Goal: Information Seeking & Learning: Learn about a topic

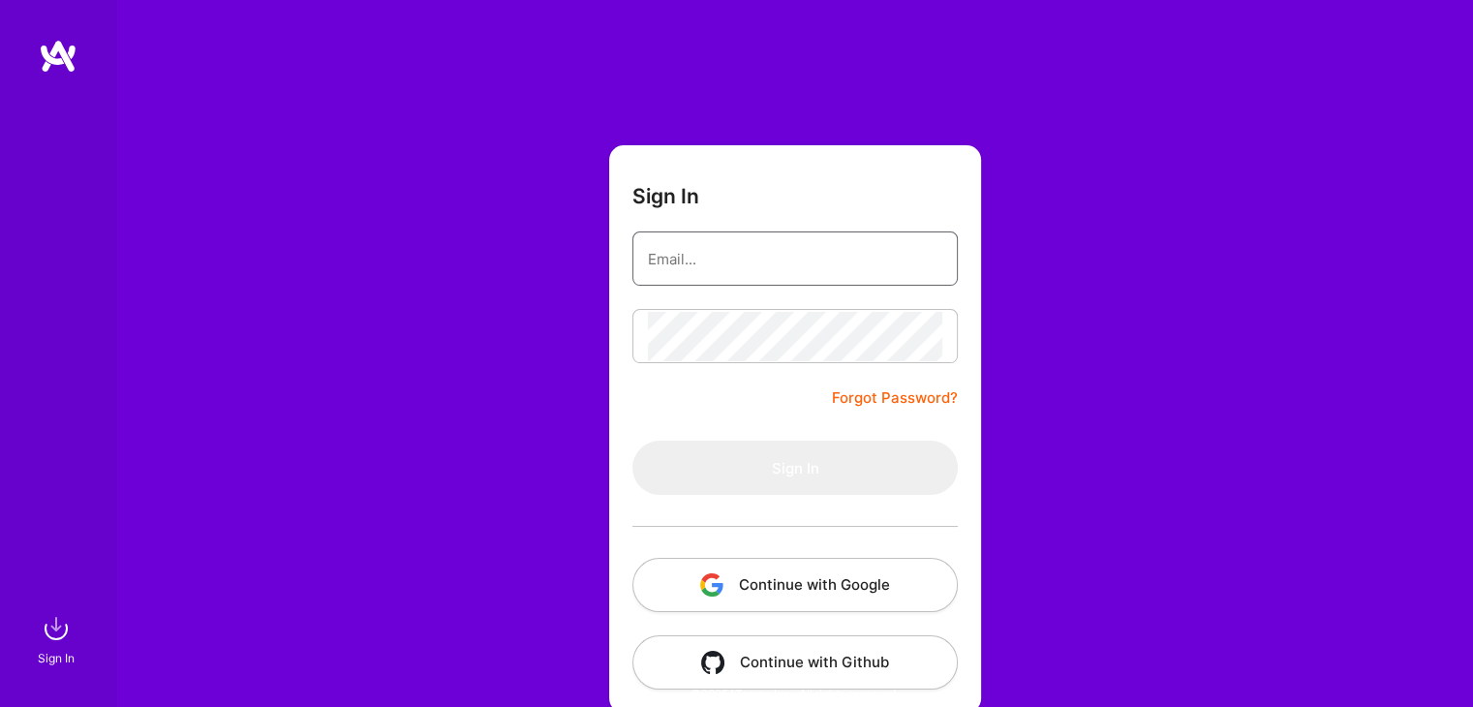
type input "[EMAIL_ADDRESS][DOMAIN_NAME]"
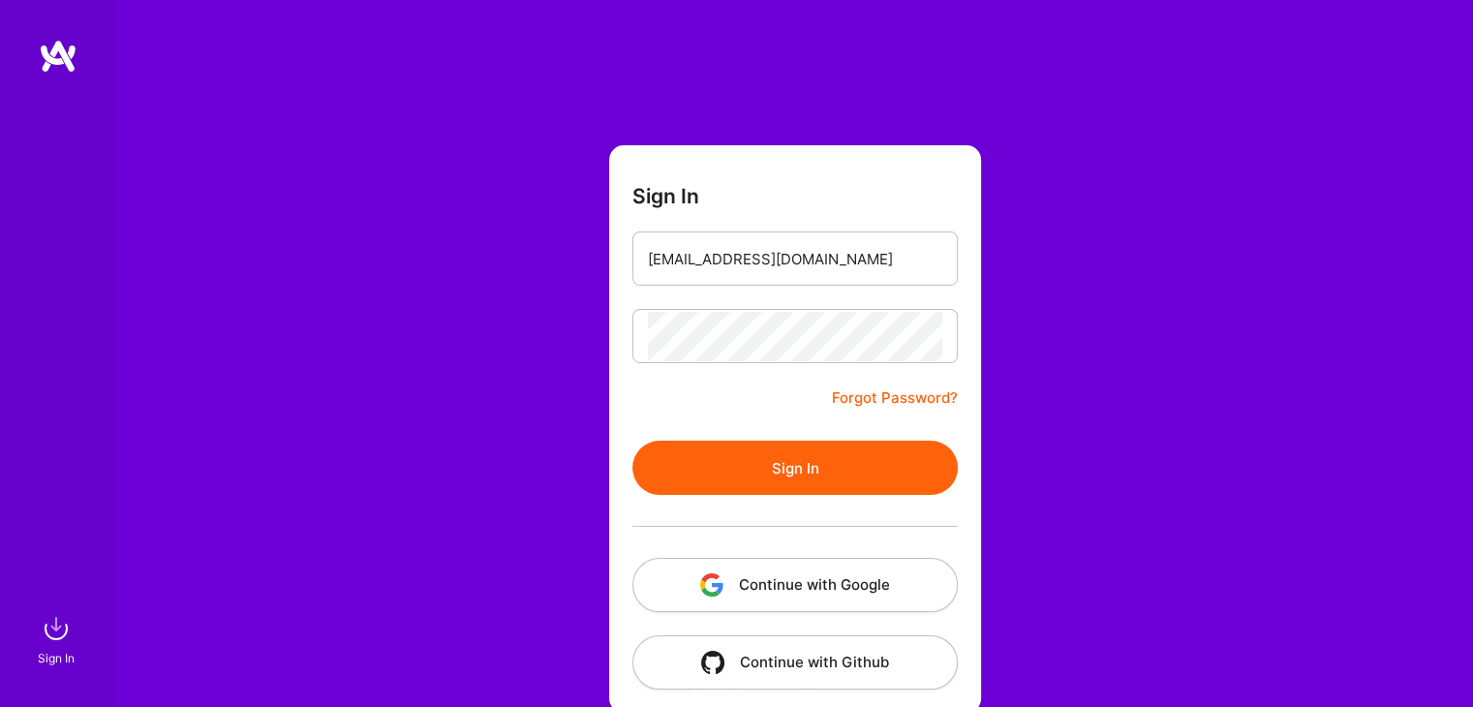
click at [674, 457] on button "Sign In" at bounding box center [794, 468] width 325 height 54
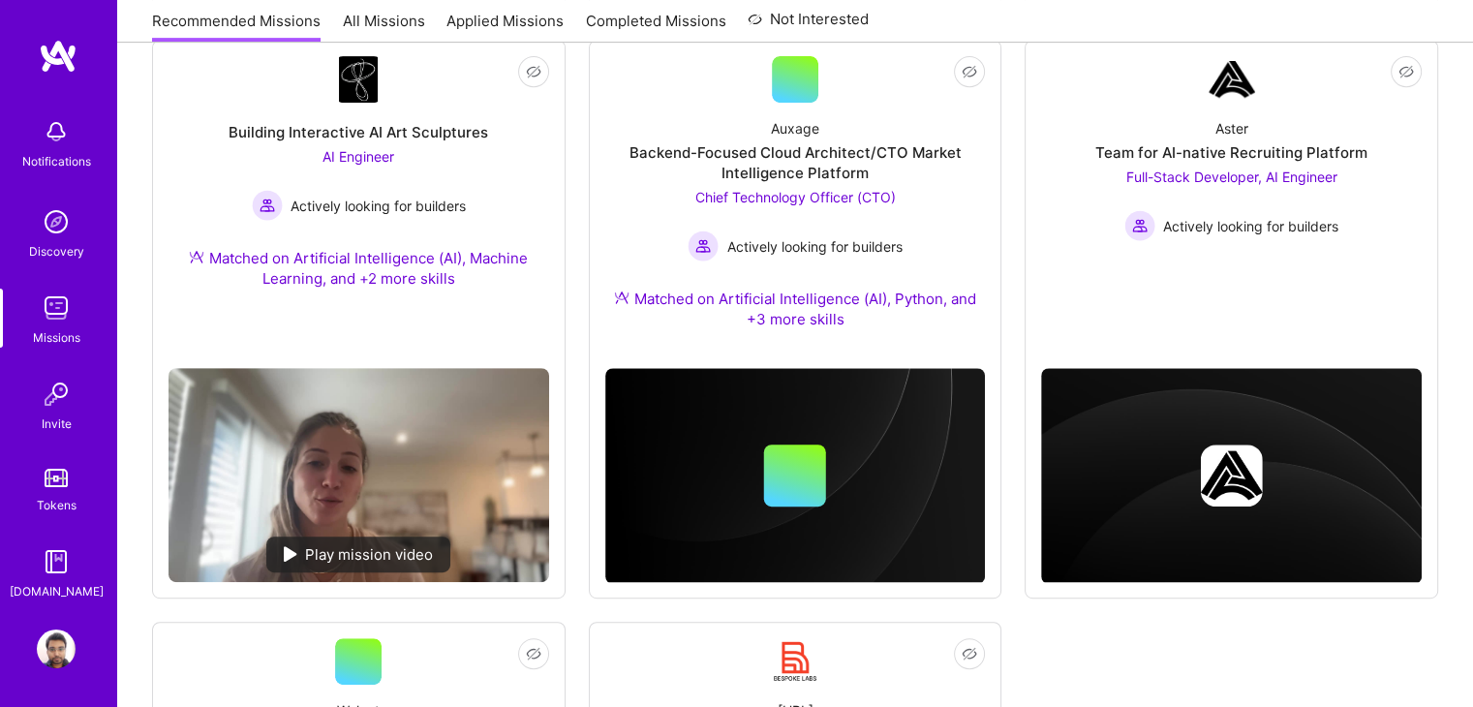
scroll to position [860, 0]
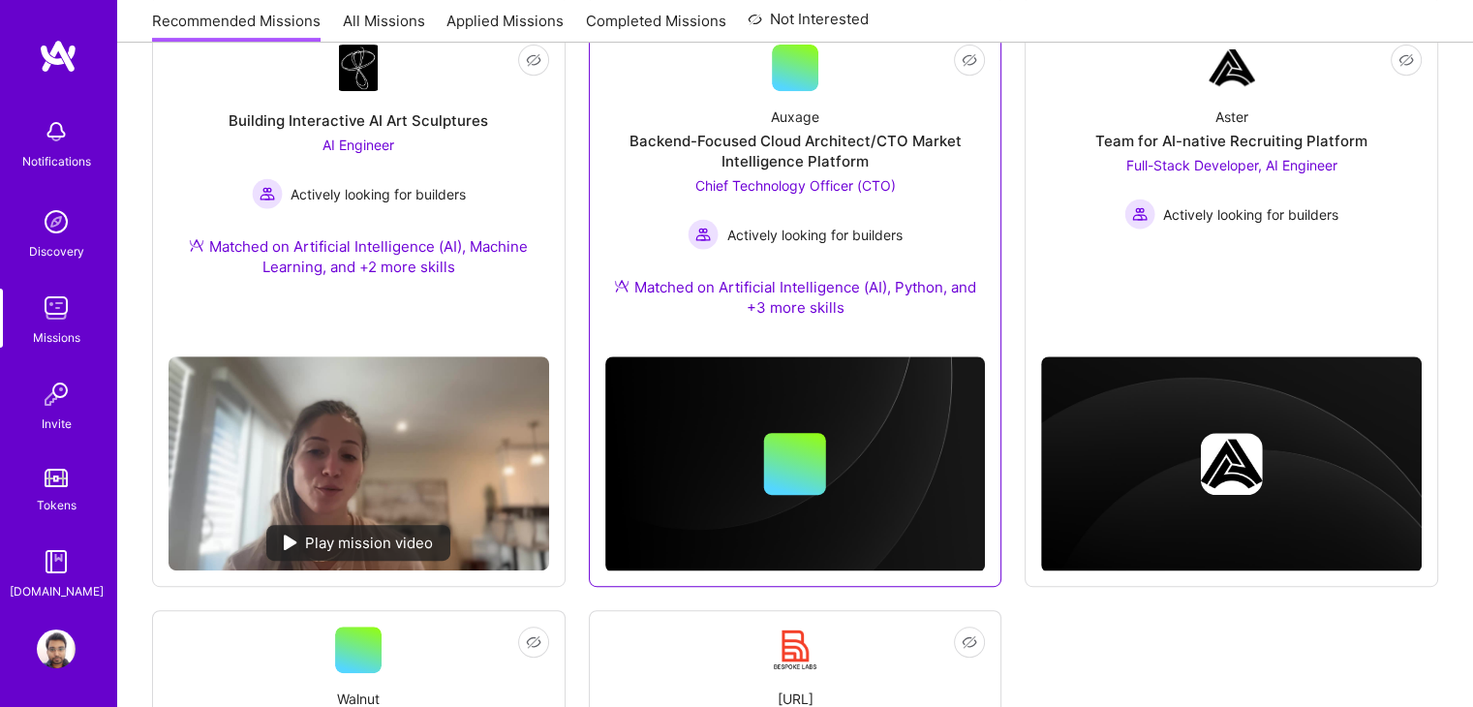
click at [885, 137] on div "Backend-Focused Cloud Architect/CTO Market Intelligence Platform" at bounding box center [795, 151] width 381 height 41
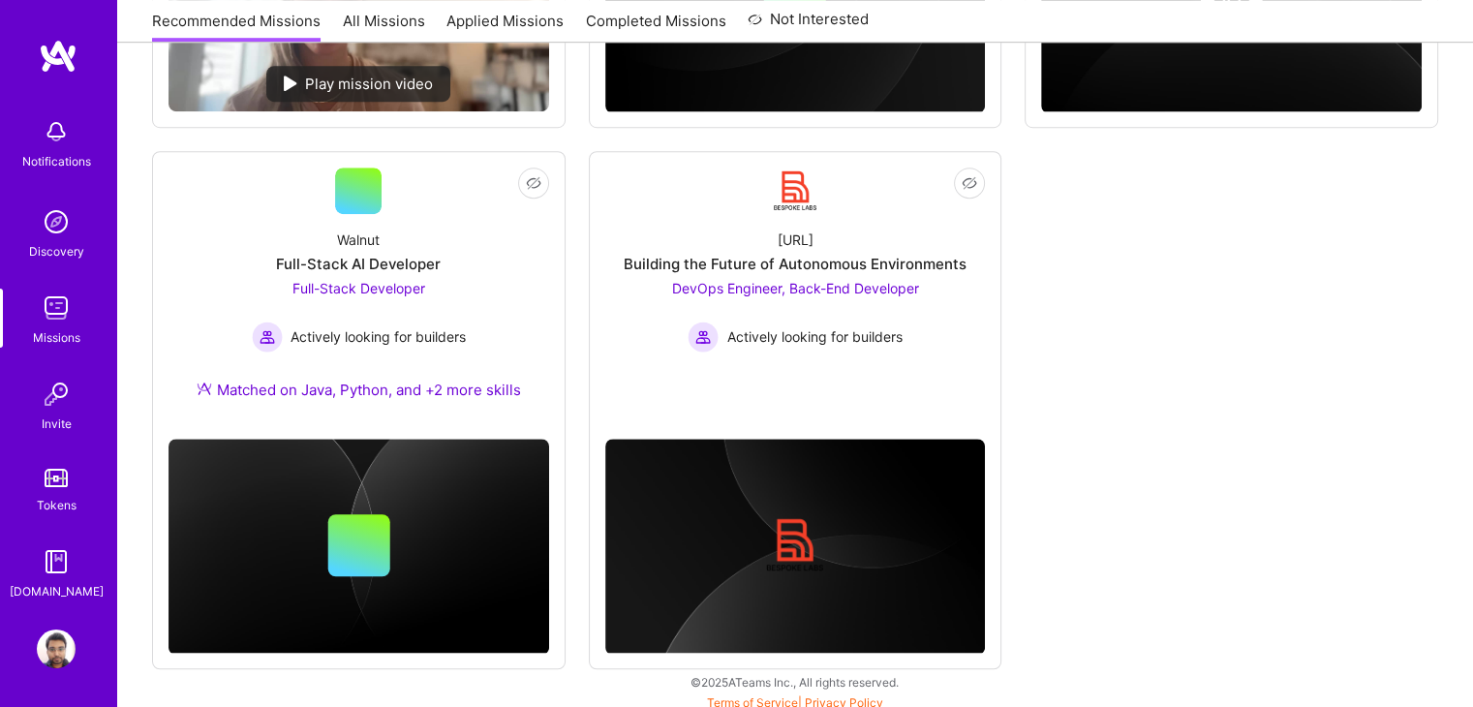
scroll to position [1321, 0]
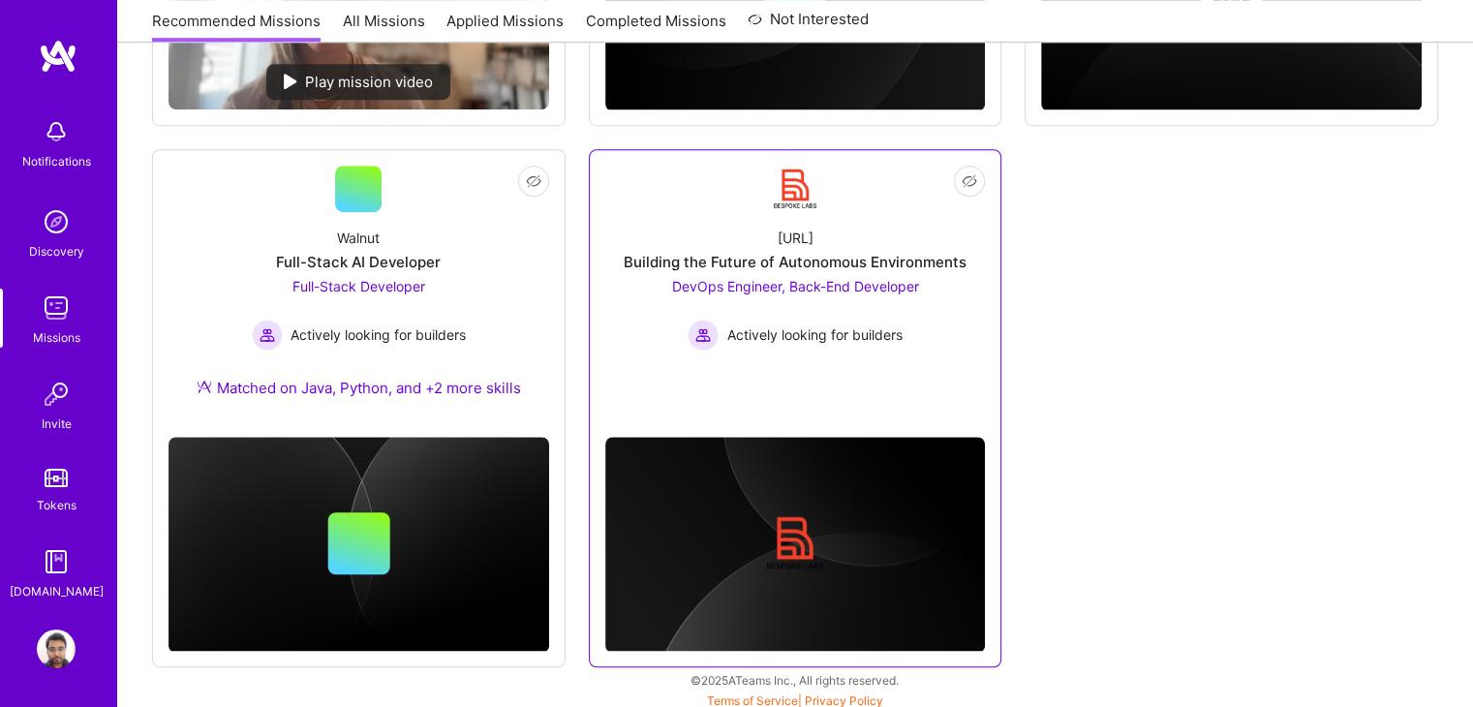
click at [933, 288] on div "[URL] Building the Future of Autonomous Environments DevOps Engineer, Back-End …" at bounding box center [795, 281] width 381 height 138
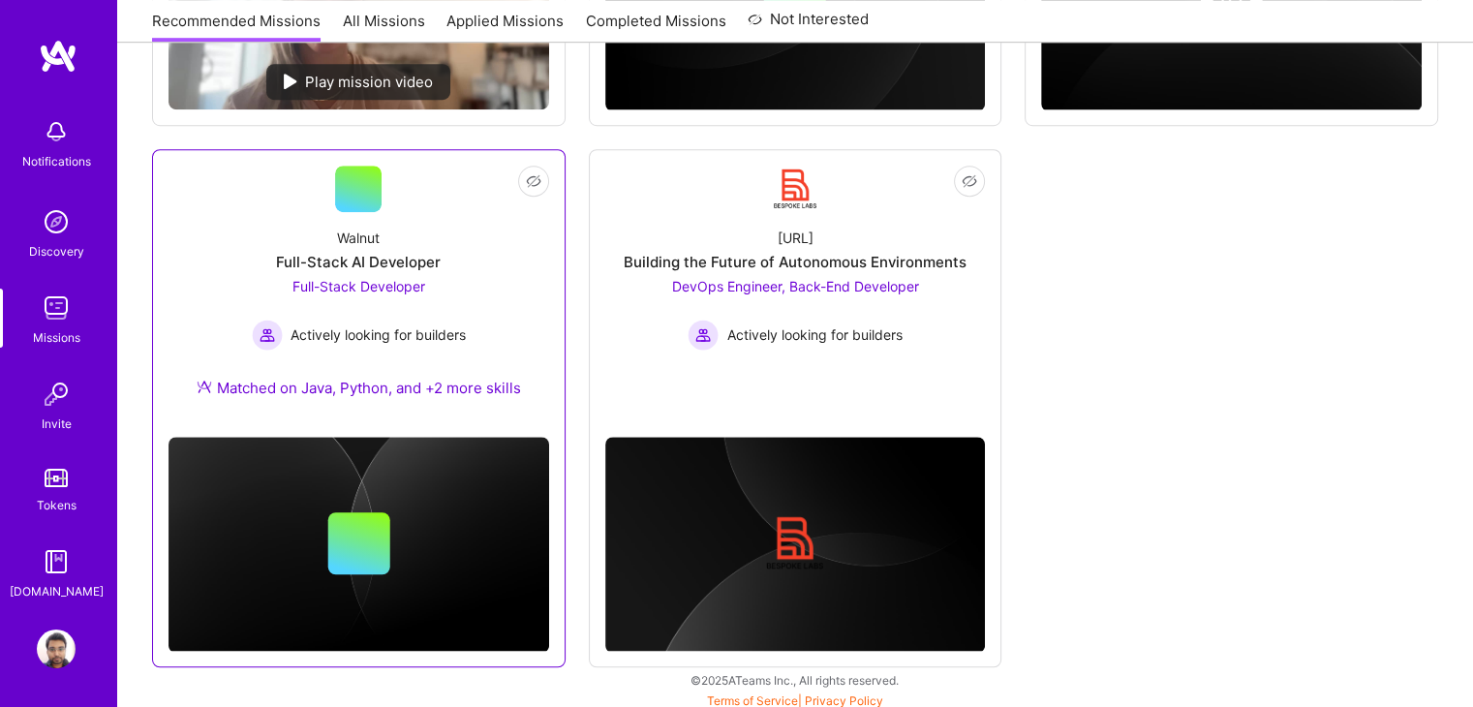
click at [403, 359] on div "Walnut Full-Stack AI Developer Full-Stack Developer Actively looking for builde…" at bounding box center [358, 316] width 381 height 209
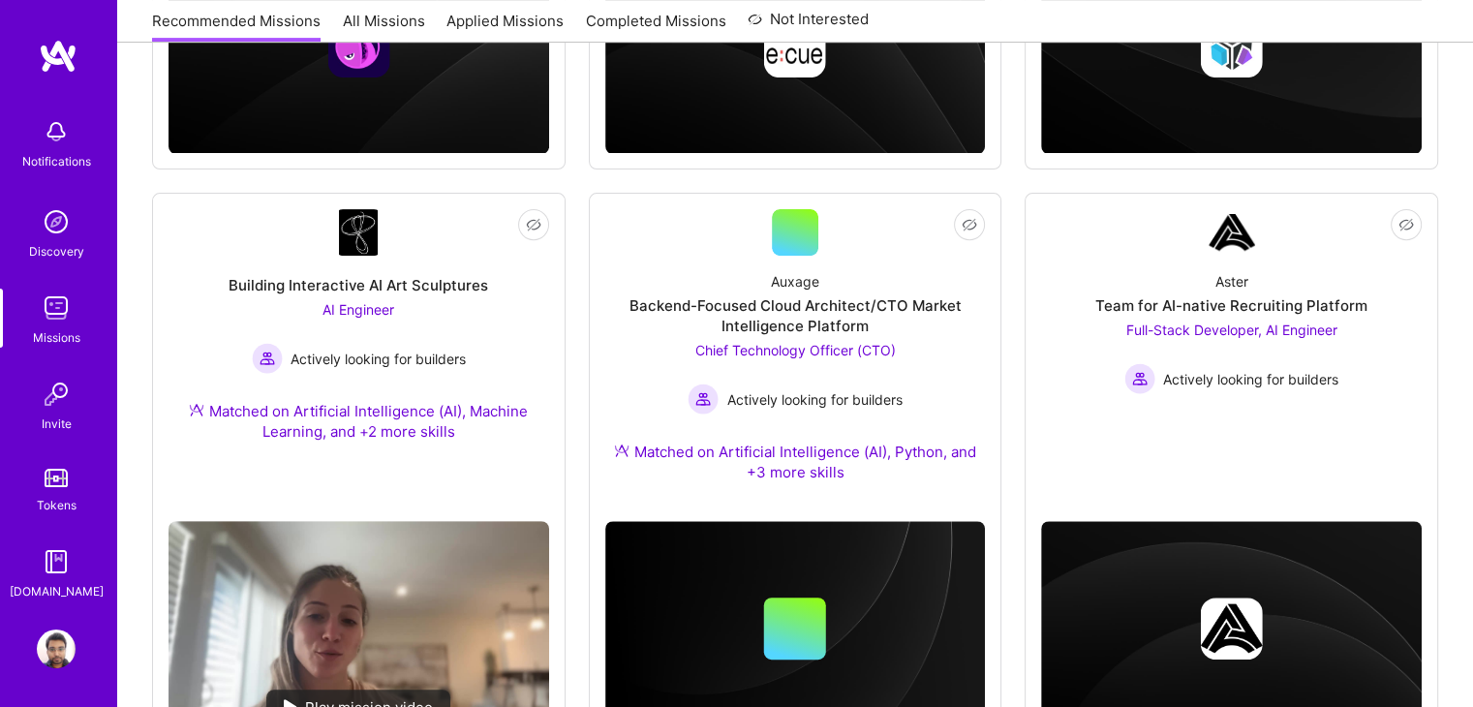
scroll to position [693, 0]
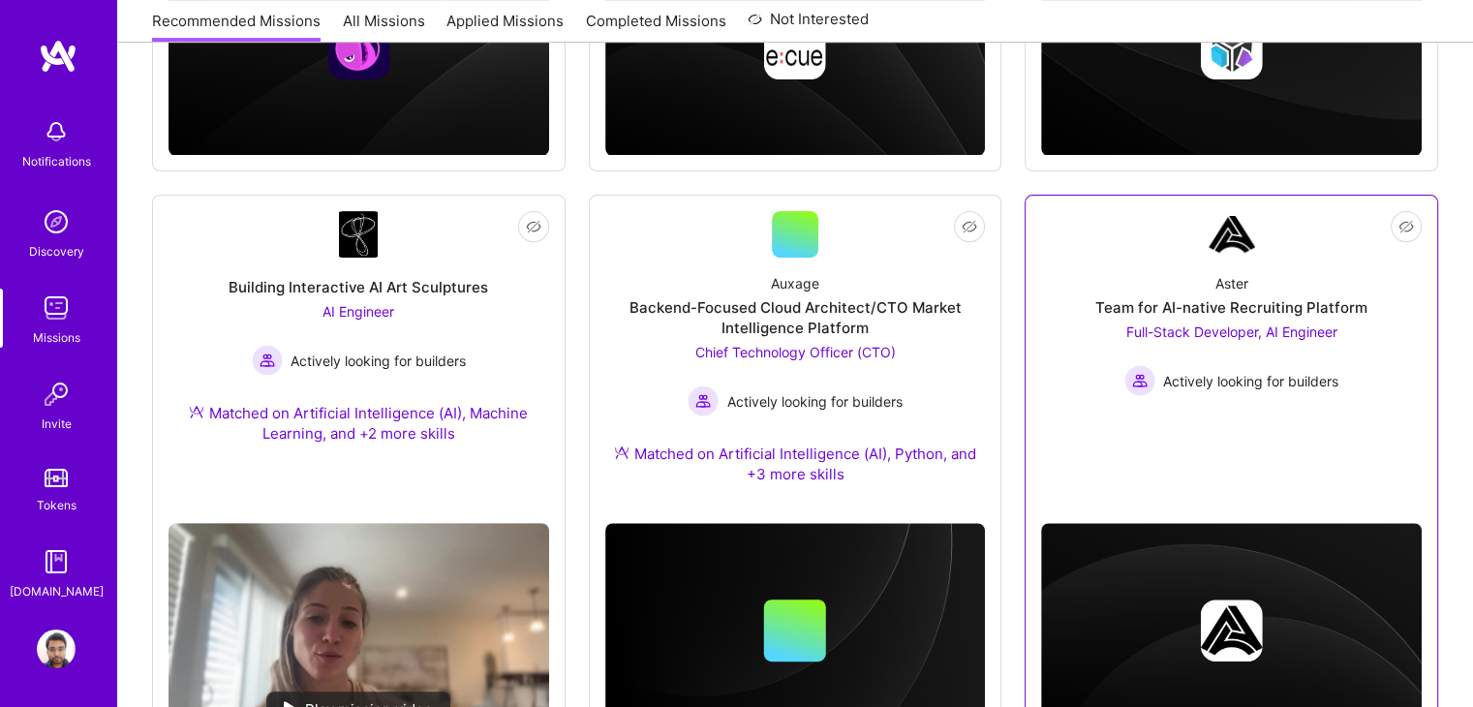
click at [1218, 343] on div "Full-Stack Developer, AI Engineer Actively looking for builders" at bounding box center [1231, 358] width 214 height 75
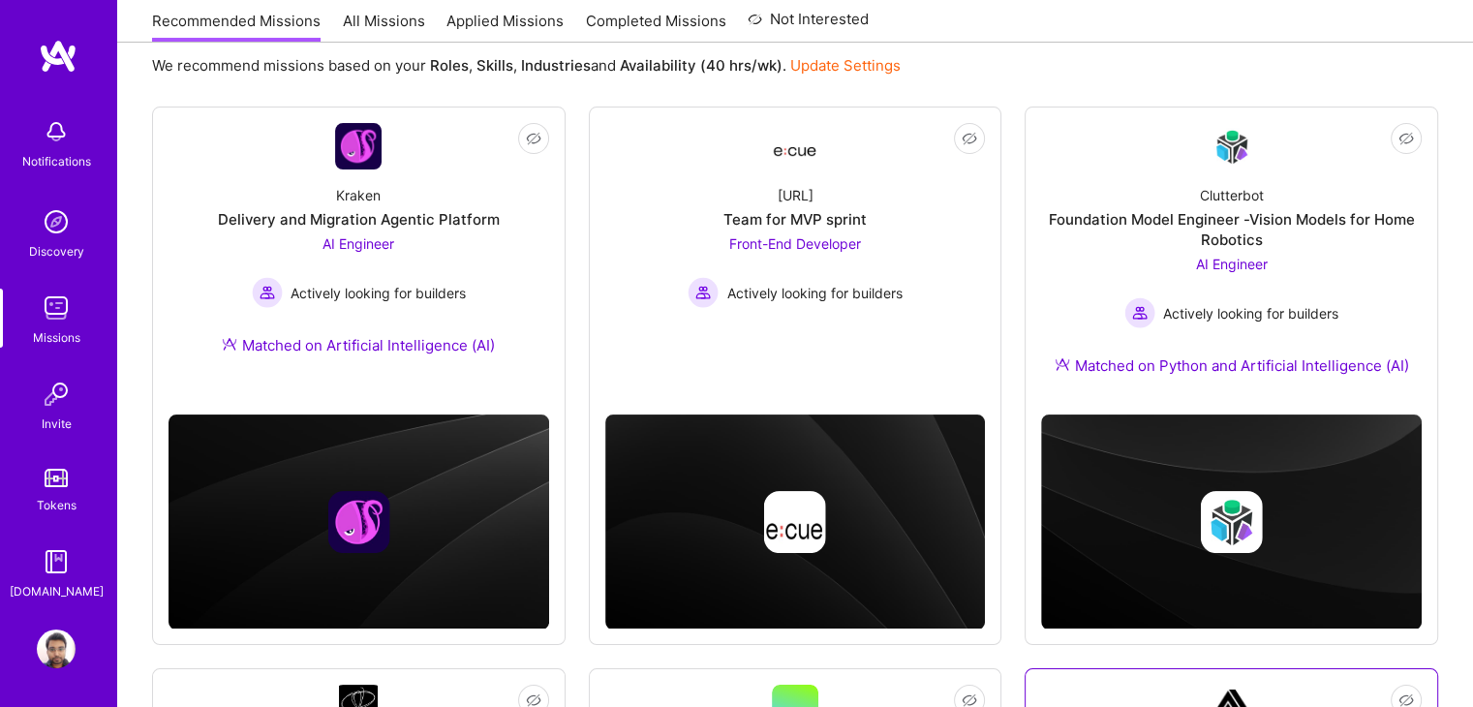
scroll to position [217, 0]
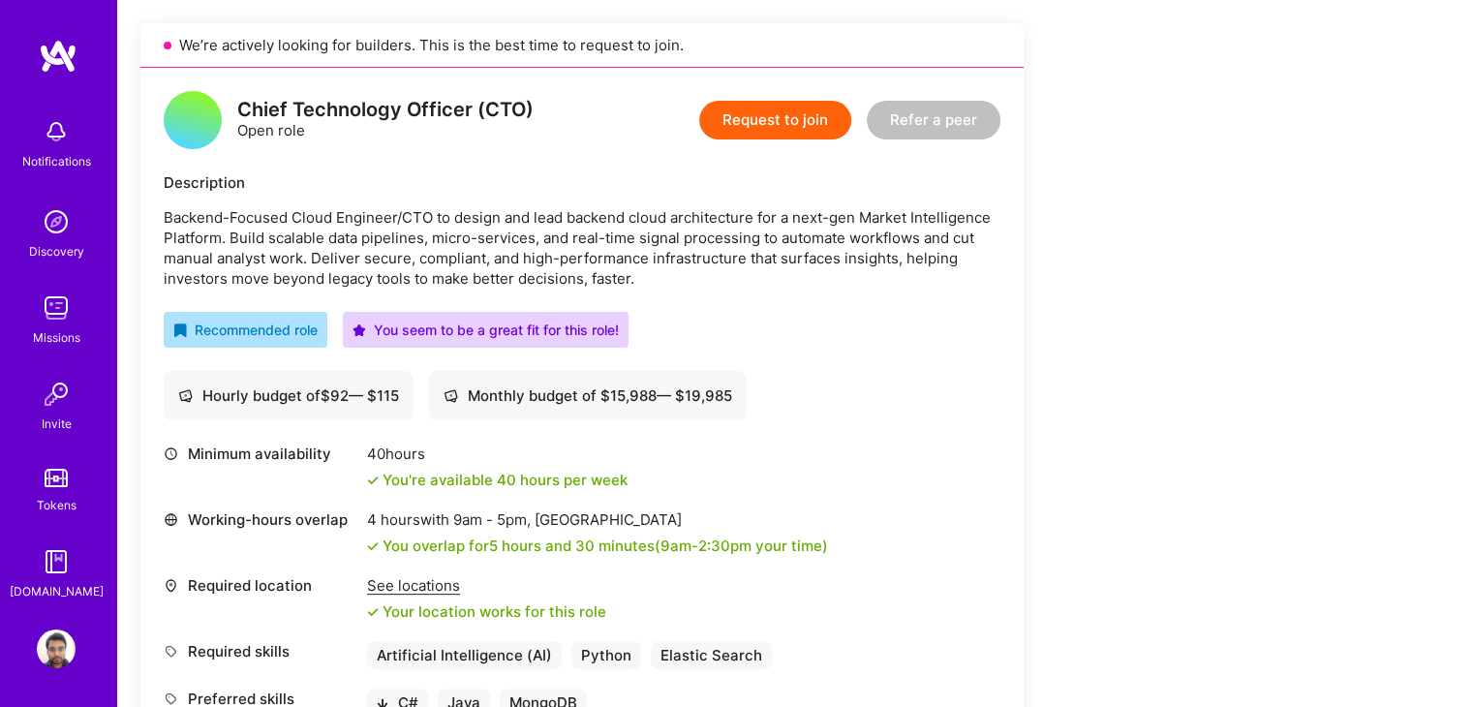
scroll to position [434, 0]
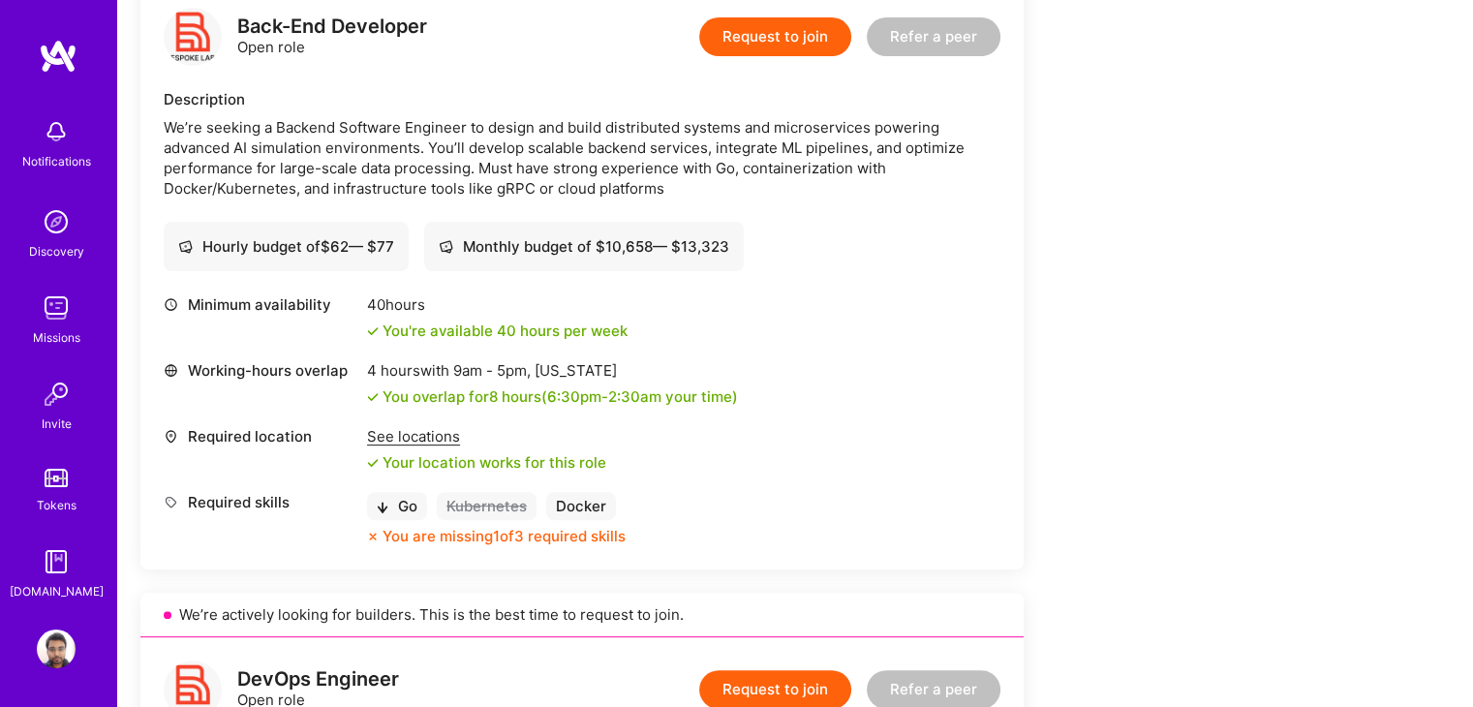
scroll to position [514, 0]
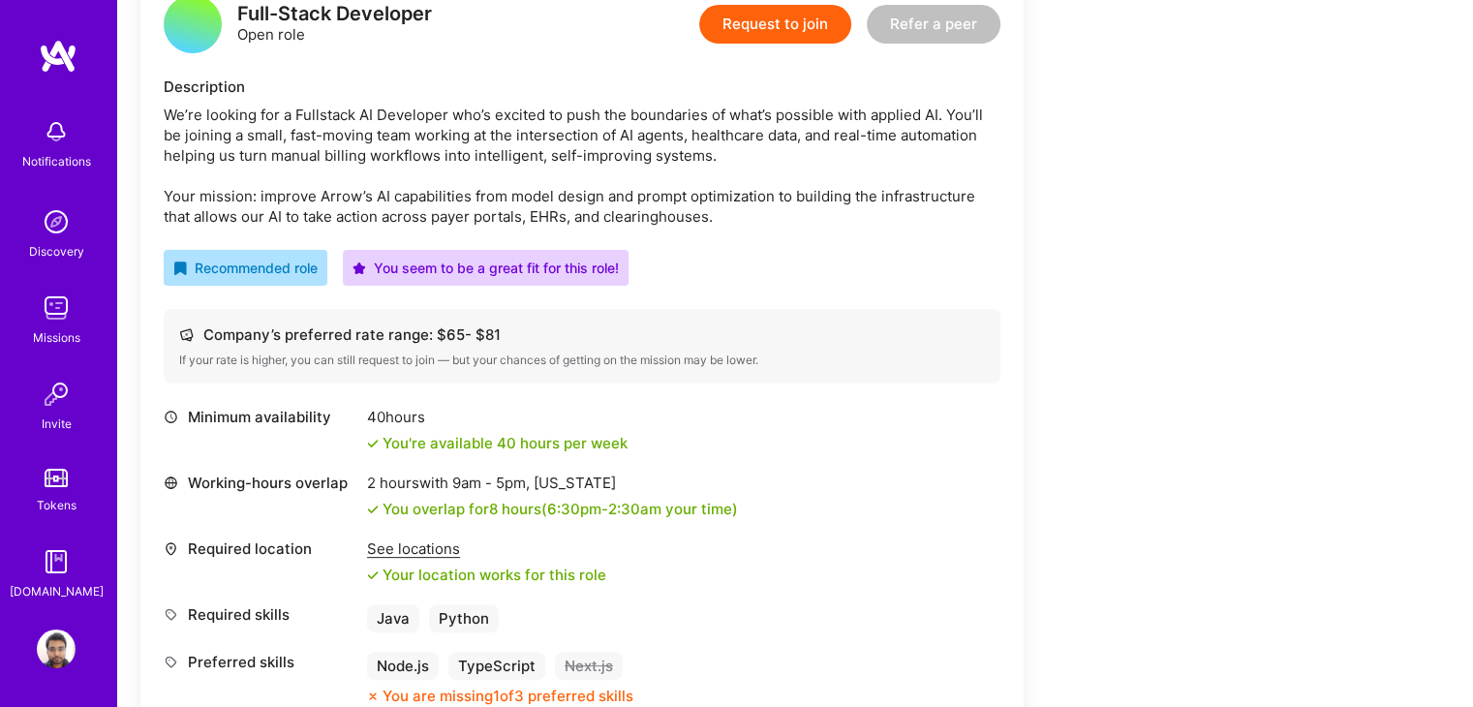
scroll to position [525, 0]
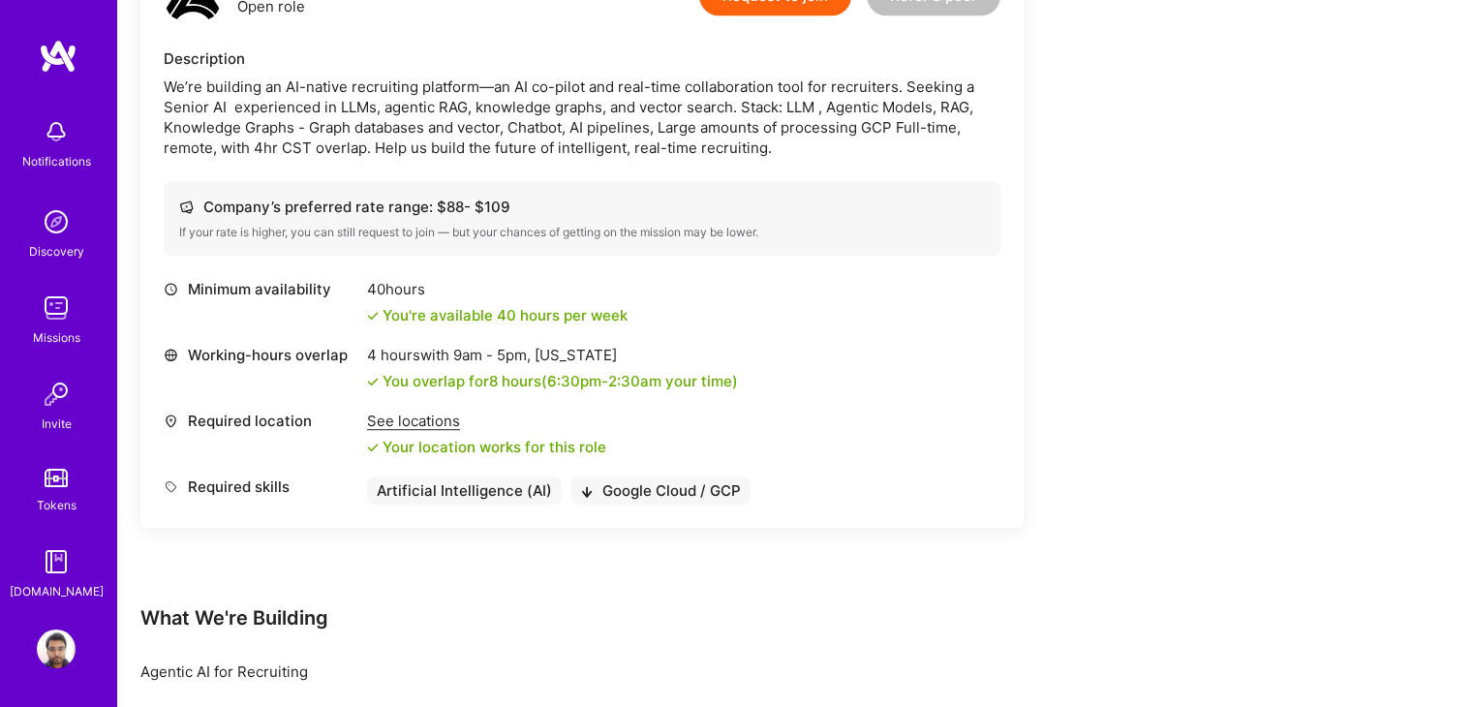
scroll to position [1218, 0]
